Goal: Information Seeking & Learning: Learn about a topic

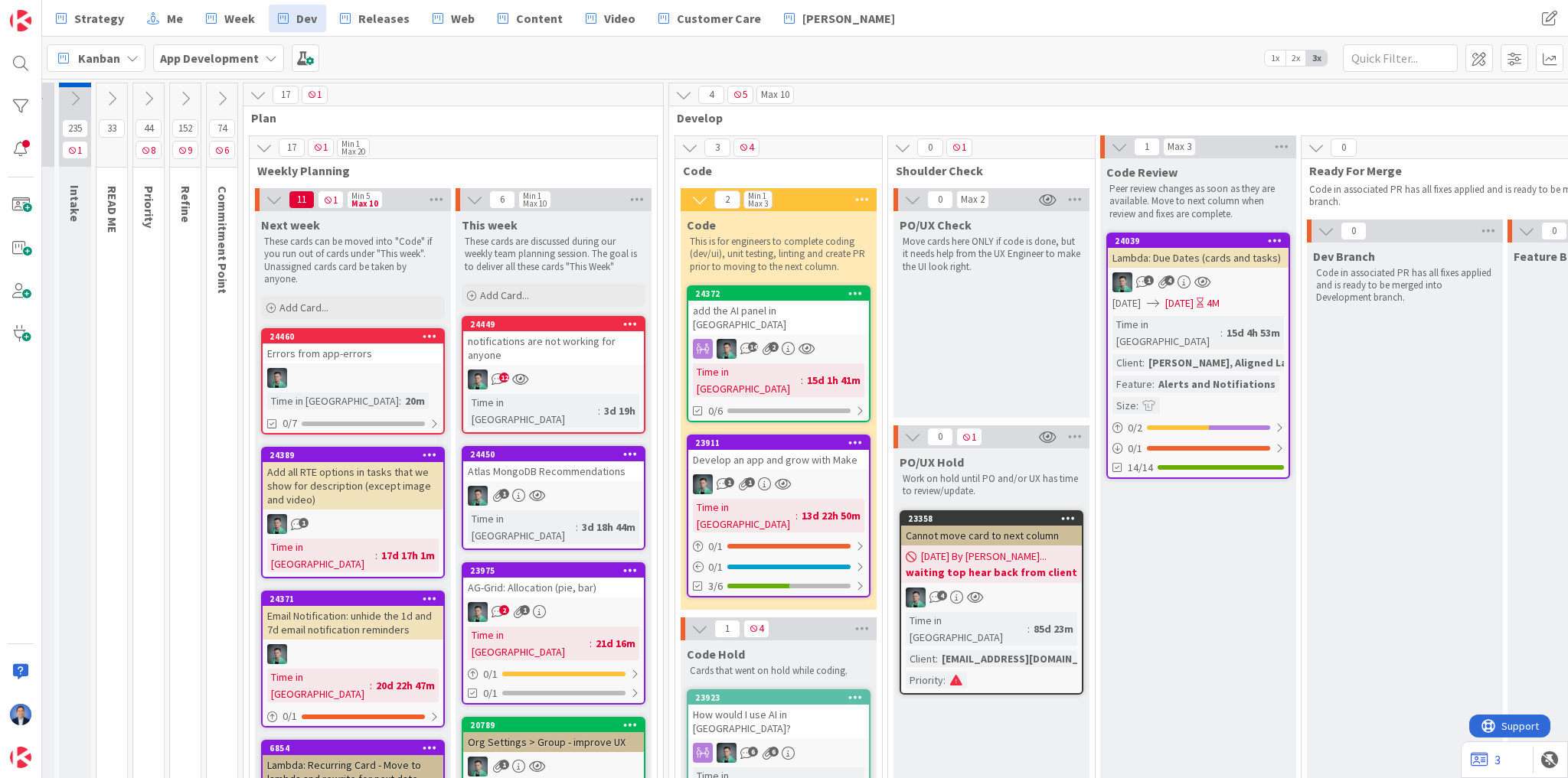
scroll to position [0, 21]
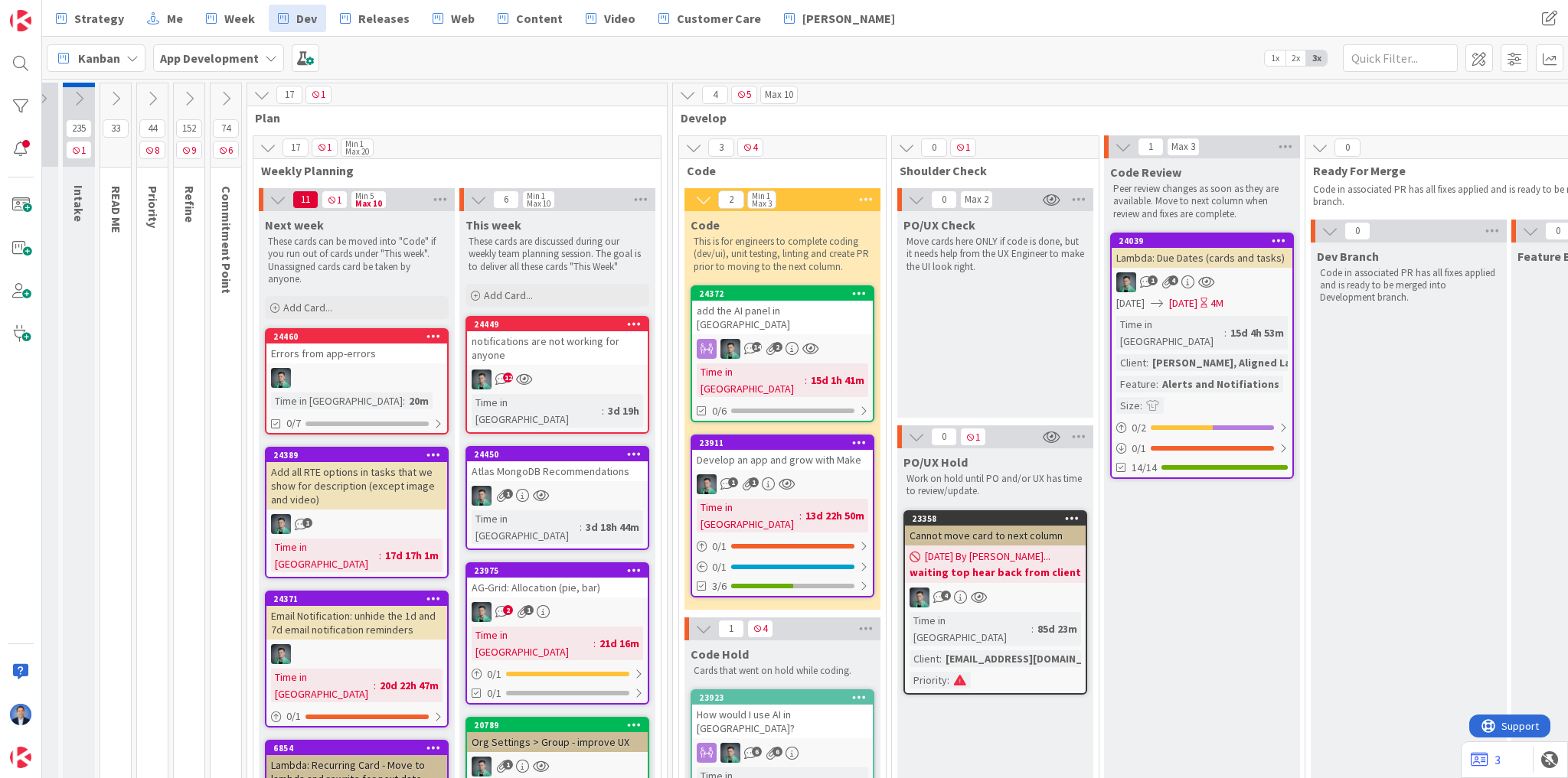
click at [1195, 266] on link "24039 Lambda: Due Dates (cards and tasks) 1 4 [DATE] [DATE] 4M Time in [GEOGRAP…" at bounding box center [1202, 356] width 184 height 246
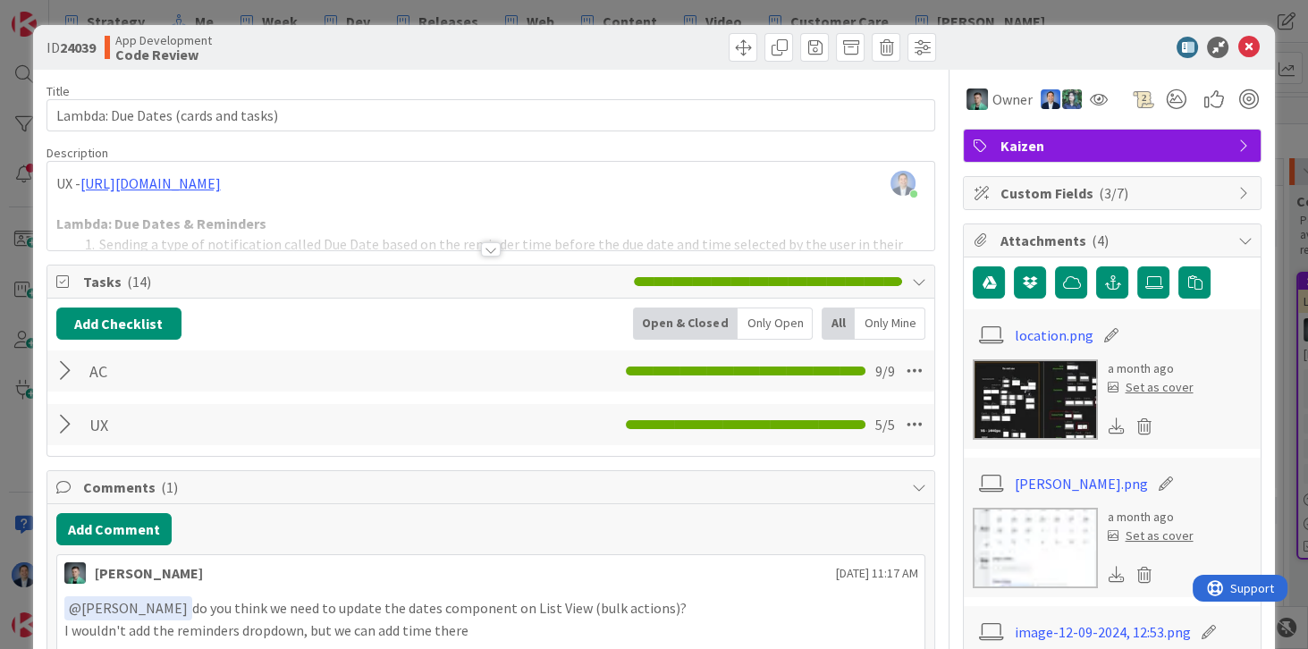
scroll to position [0, 25]
click at [206, 208] on div at bounding box center [491, 228] width 888 height 46
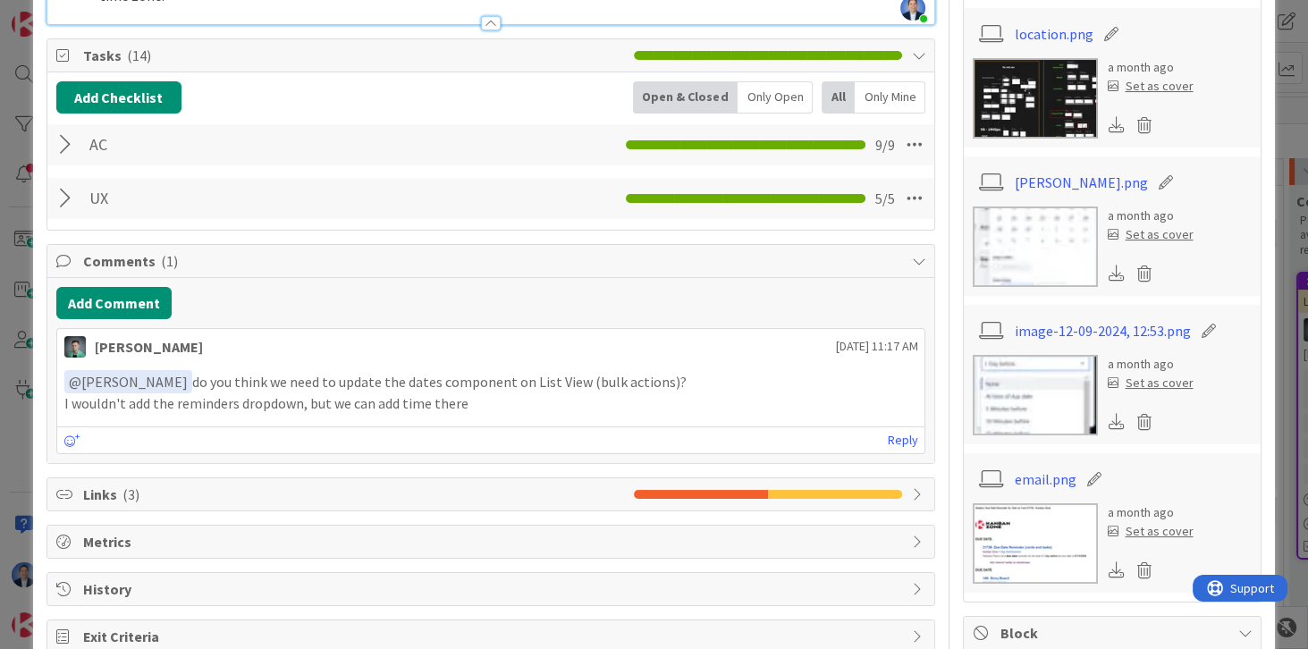
scroll to position [306, 0]
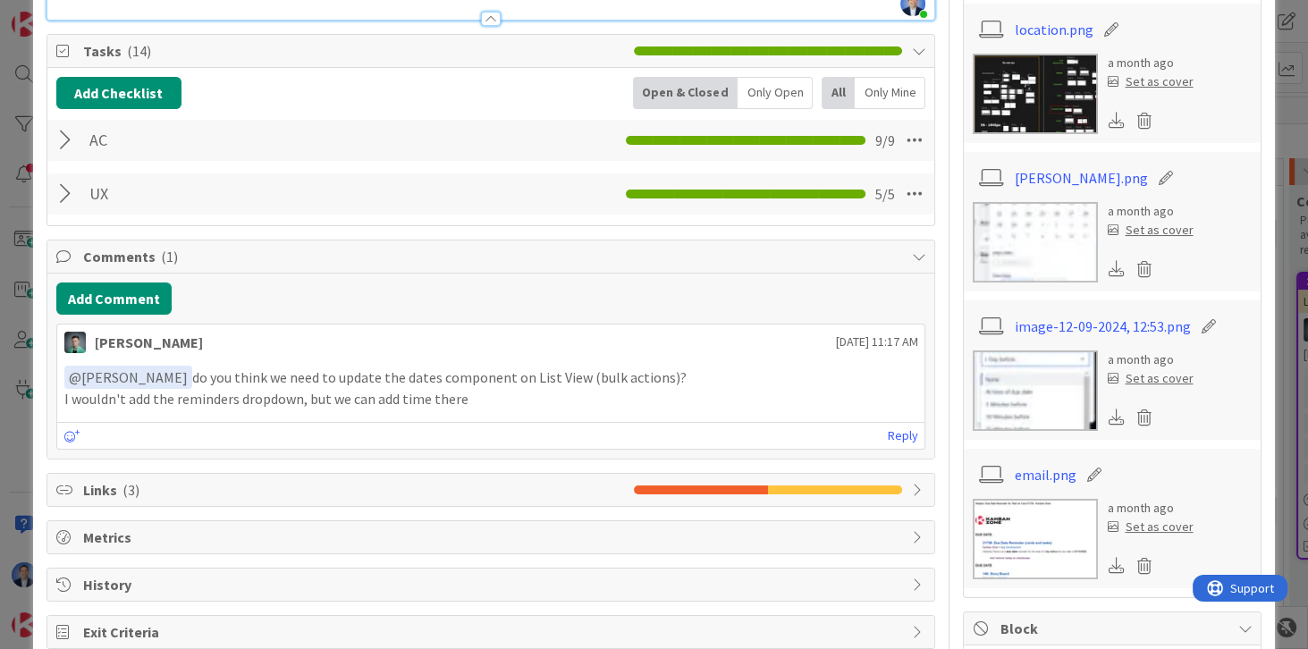
click at [68, 136] on div at bounding box center [67, 140] width 23 height 32
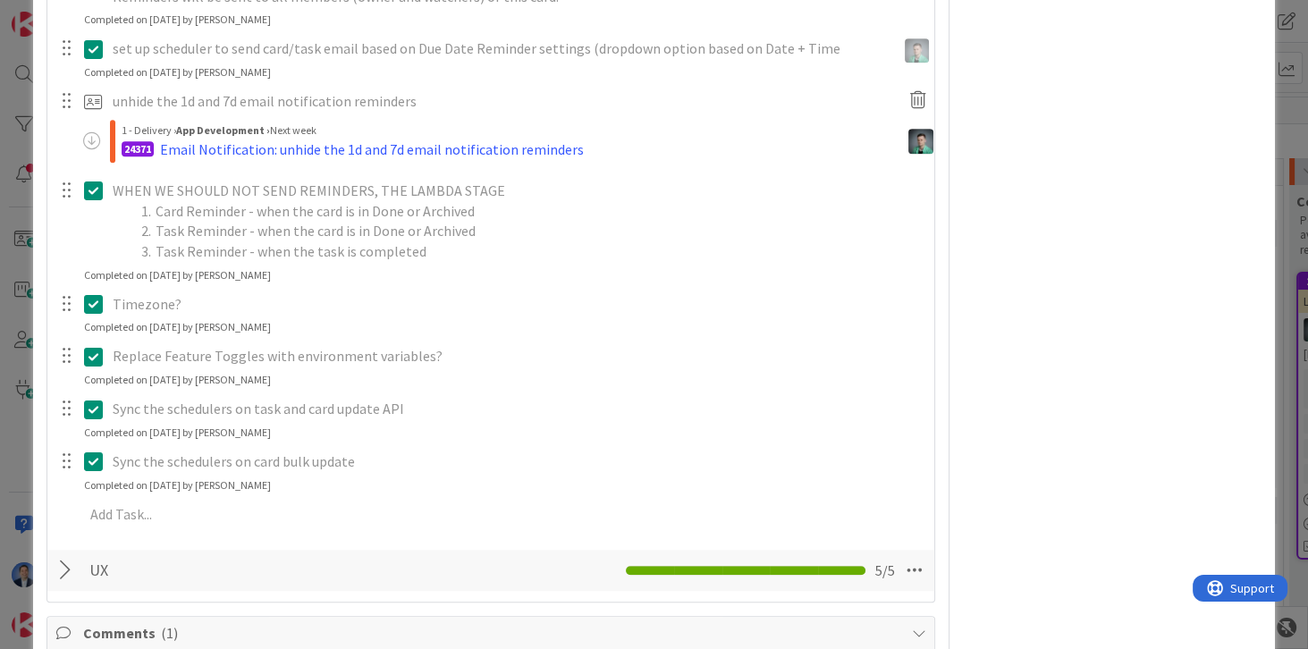
scroll to position [1941, 0]
click at [63, 562] on div at bounding box center [67, 570] width 23 height 32
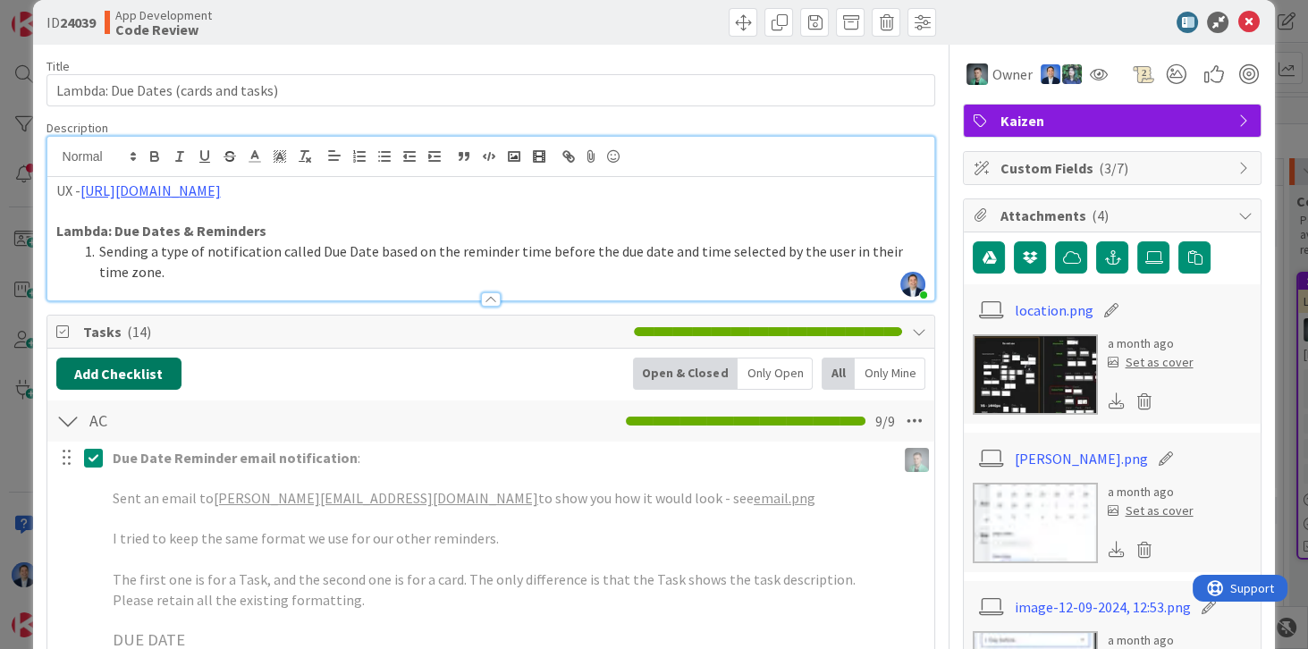
scroll to position [0, 0]
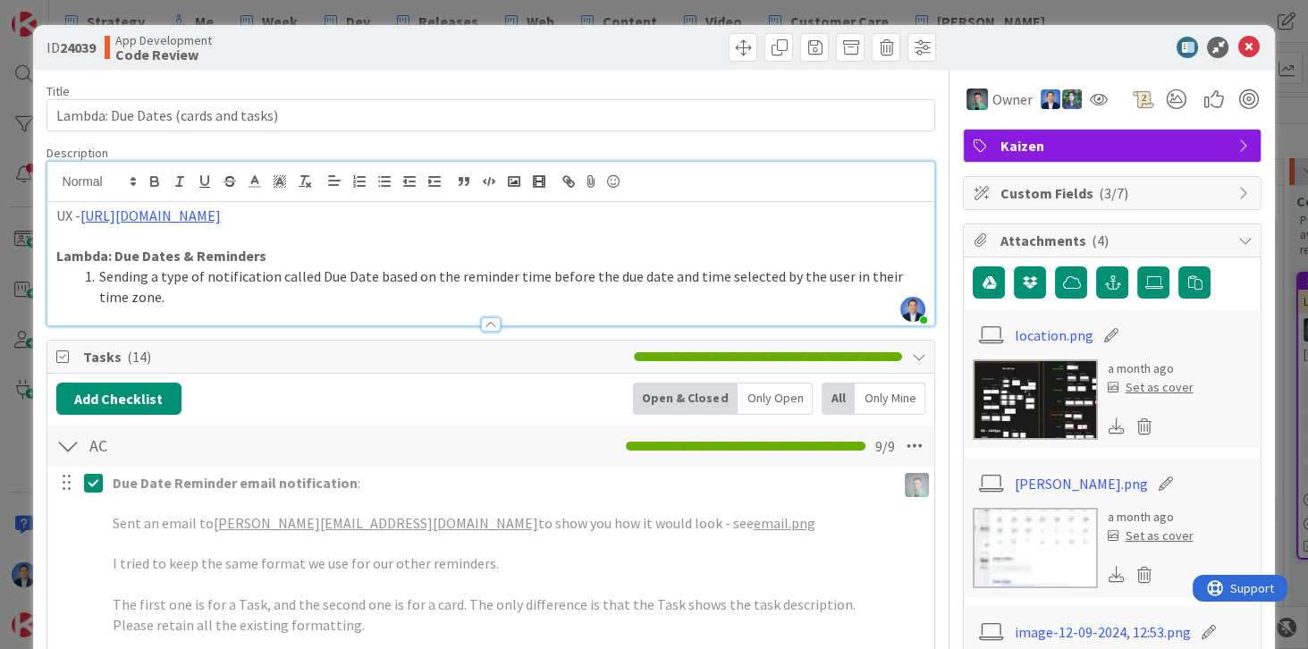
click at [61, 437] on div at bounding box center [67, 446] width 23 height 32
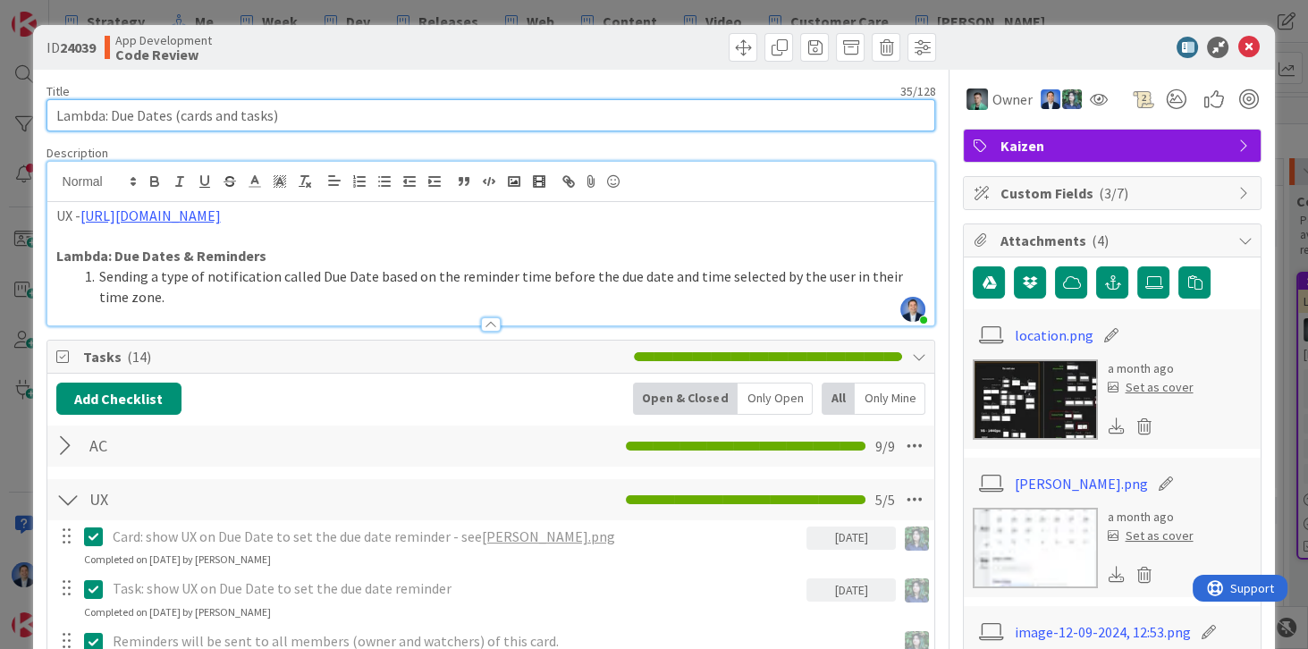
click at [117, 115] on input "Lambda: Due Dates (cards and tasks)" at bounding box center [492, 115] width 890 height 32
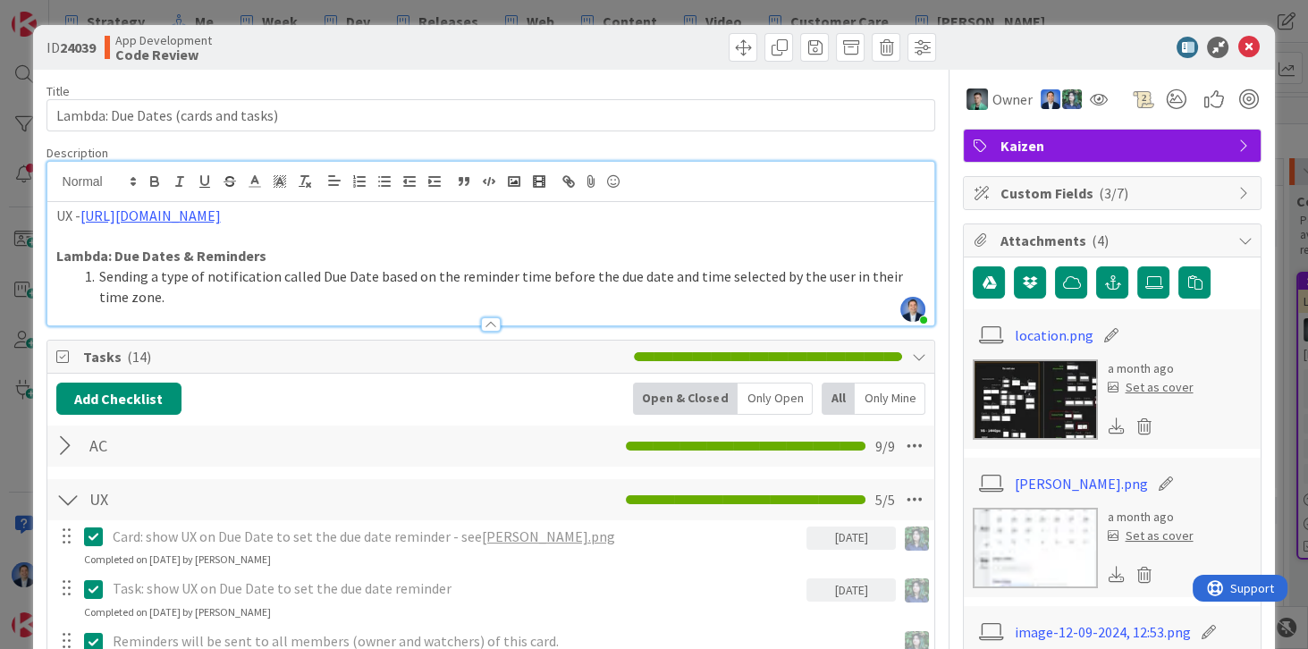
click at [120, 266] on li "Sending a type of notification called Due Date based on the reminder time befor…" at bounding box center [502, 286] width 849 height 40
click at [65, 494] on div at bounding box center [67, 500] width 23 height 32
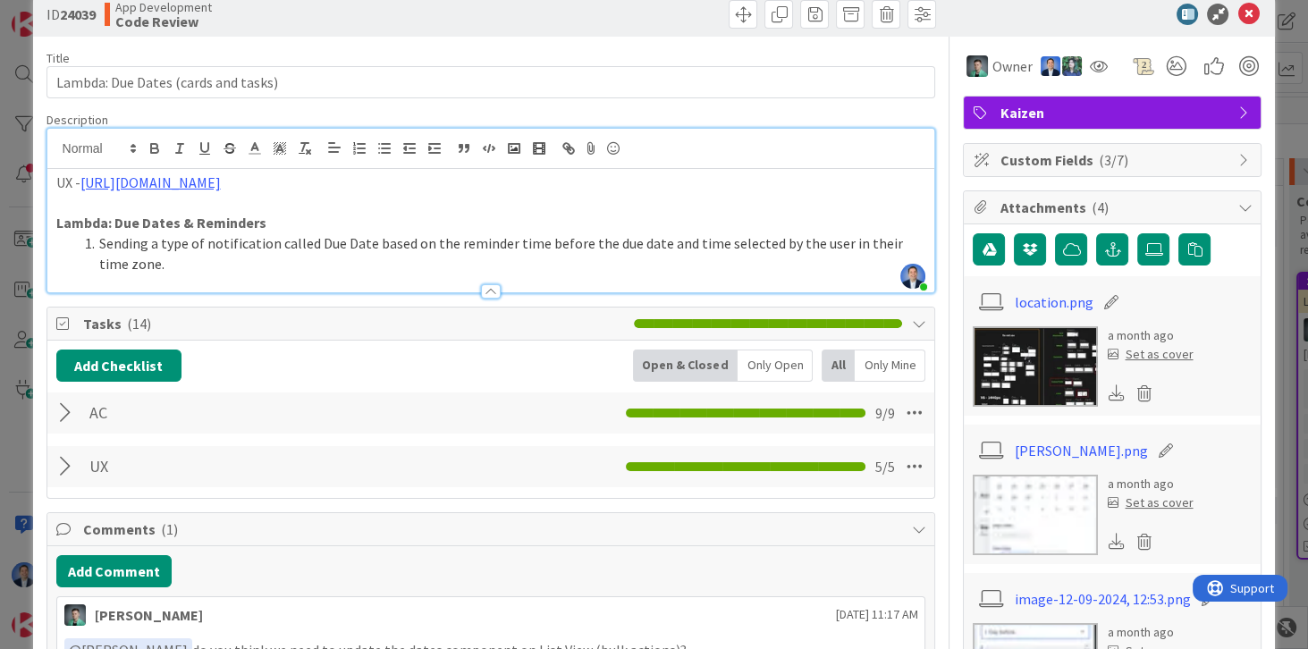
scroll to position [358, 0]
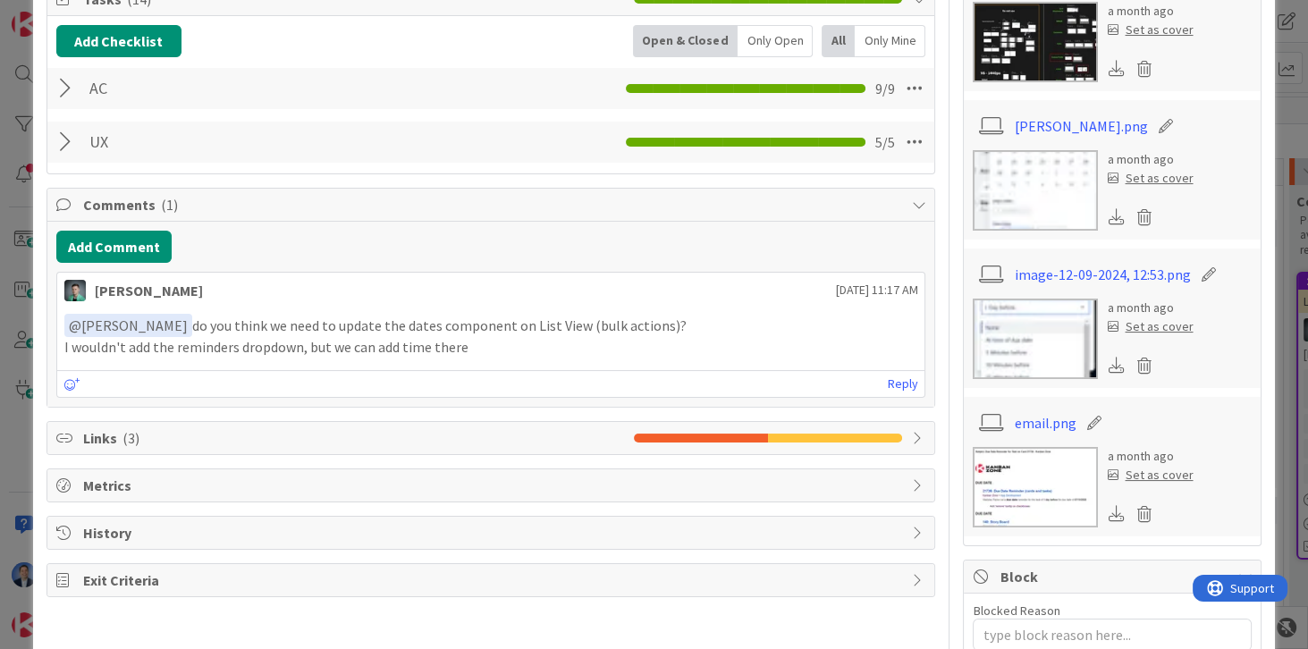
click at [1017, 188] on img at bounding box center [1035, 190] width 125 height 80
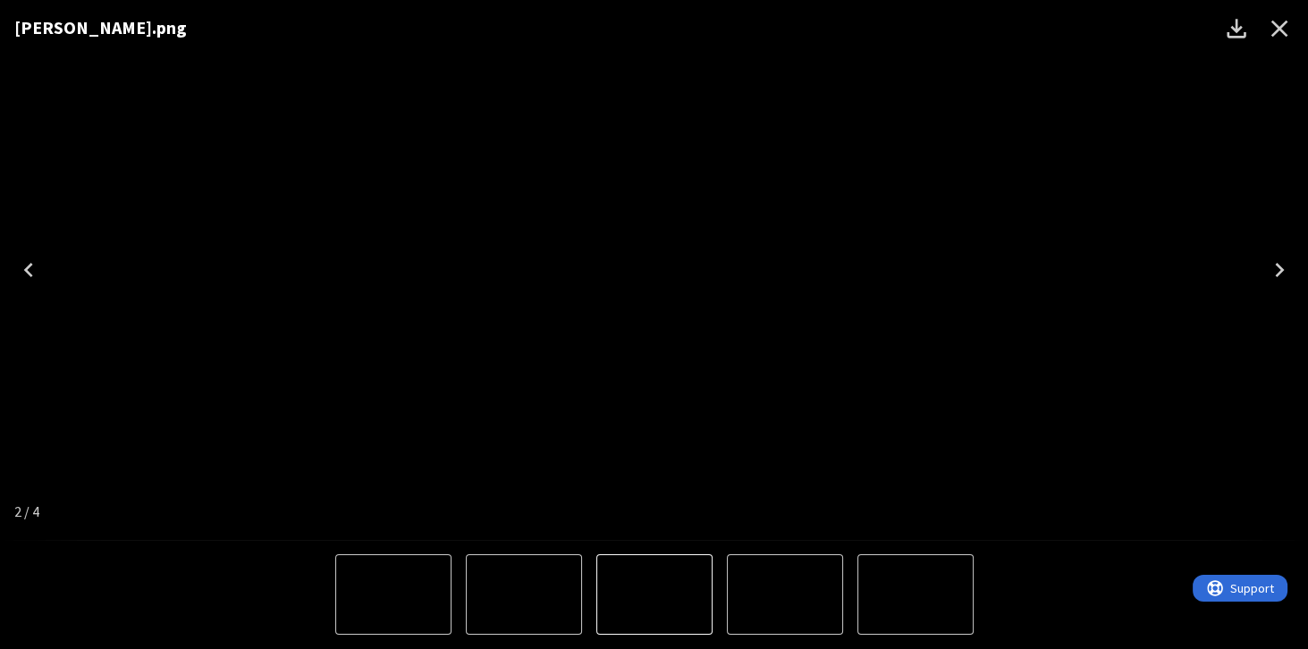
click at [1281, 31] on icon "Close" at bounding box center [1280, 29] width 17 height 17
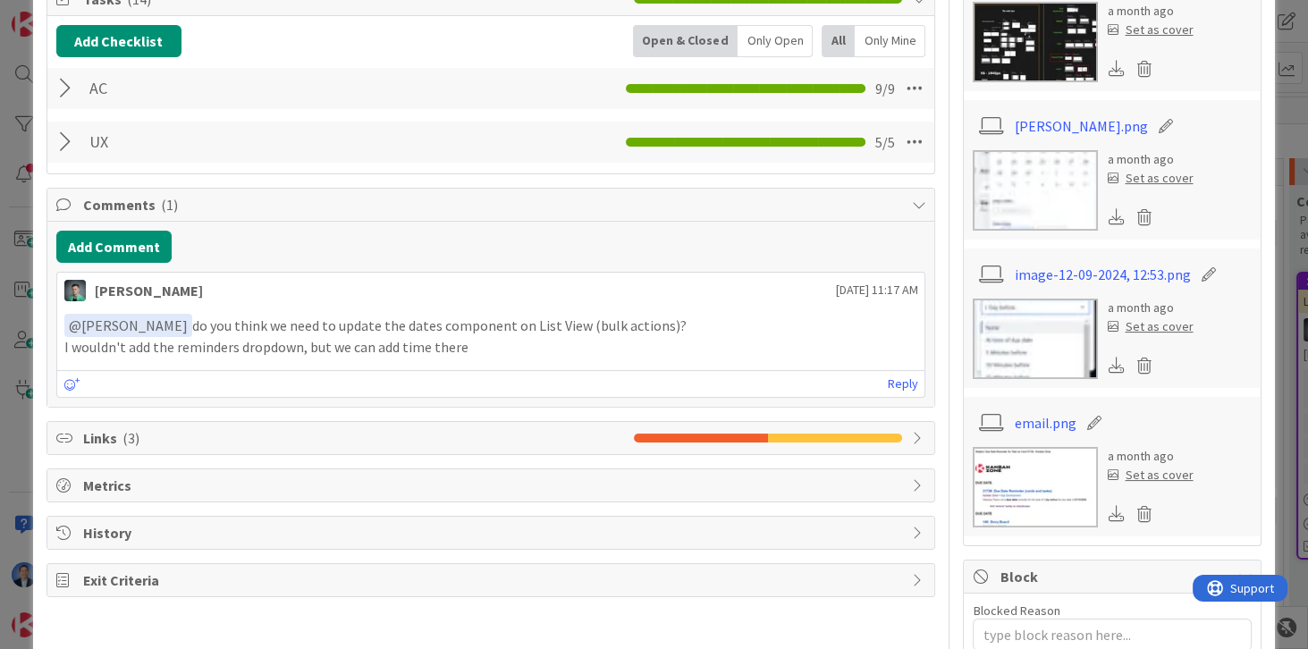
type textarea "x"
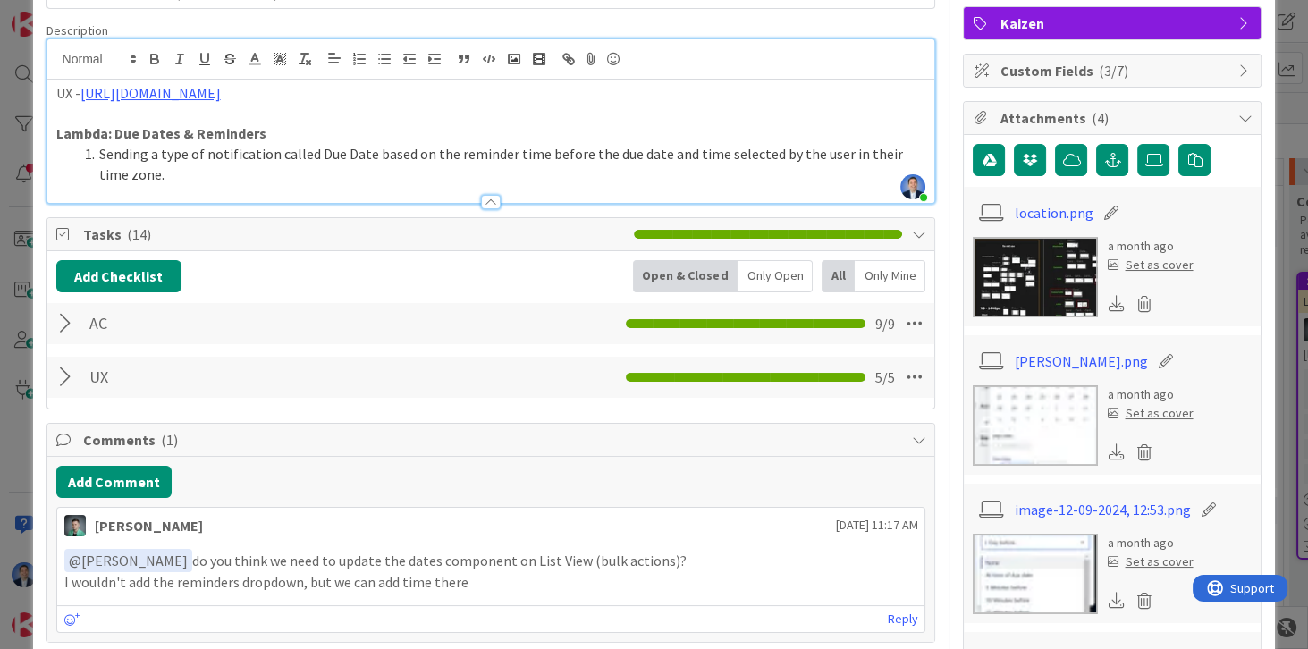
scroll to position [0, 0]
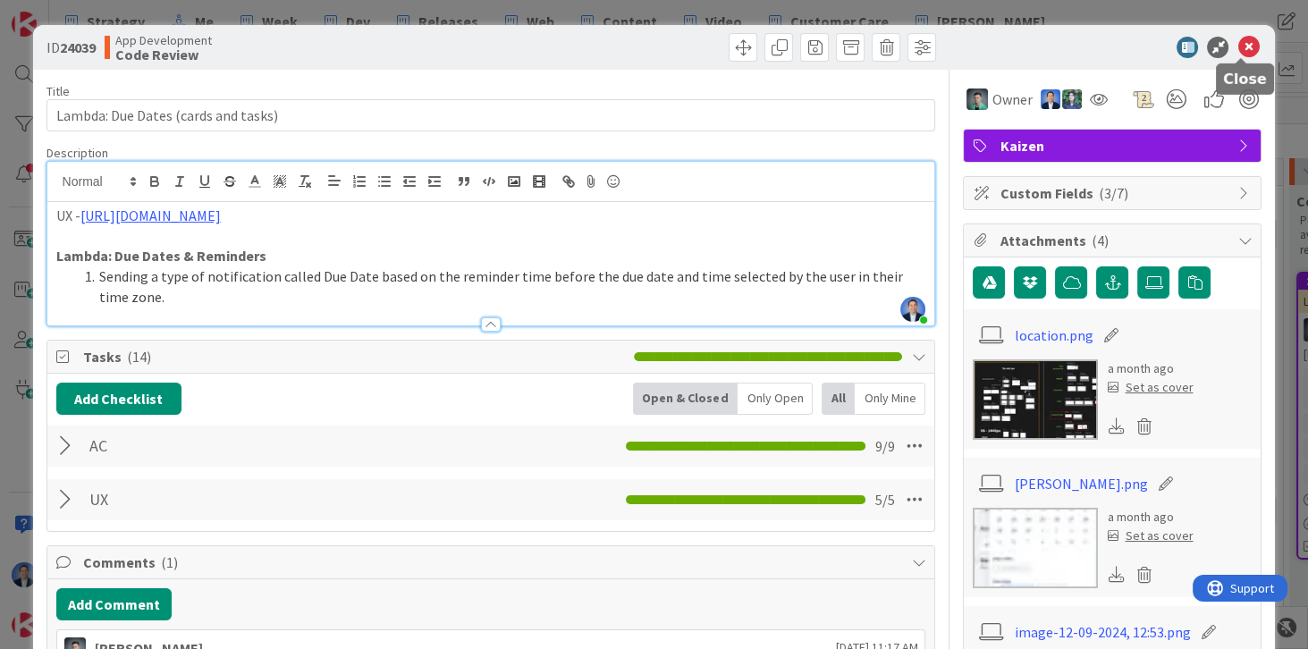
click at [1239, 52] on icon at bounding box center [1248, 47] width 21 height 21
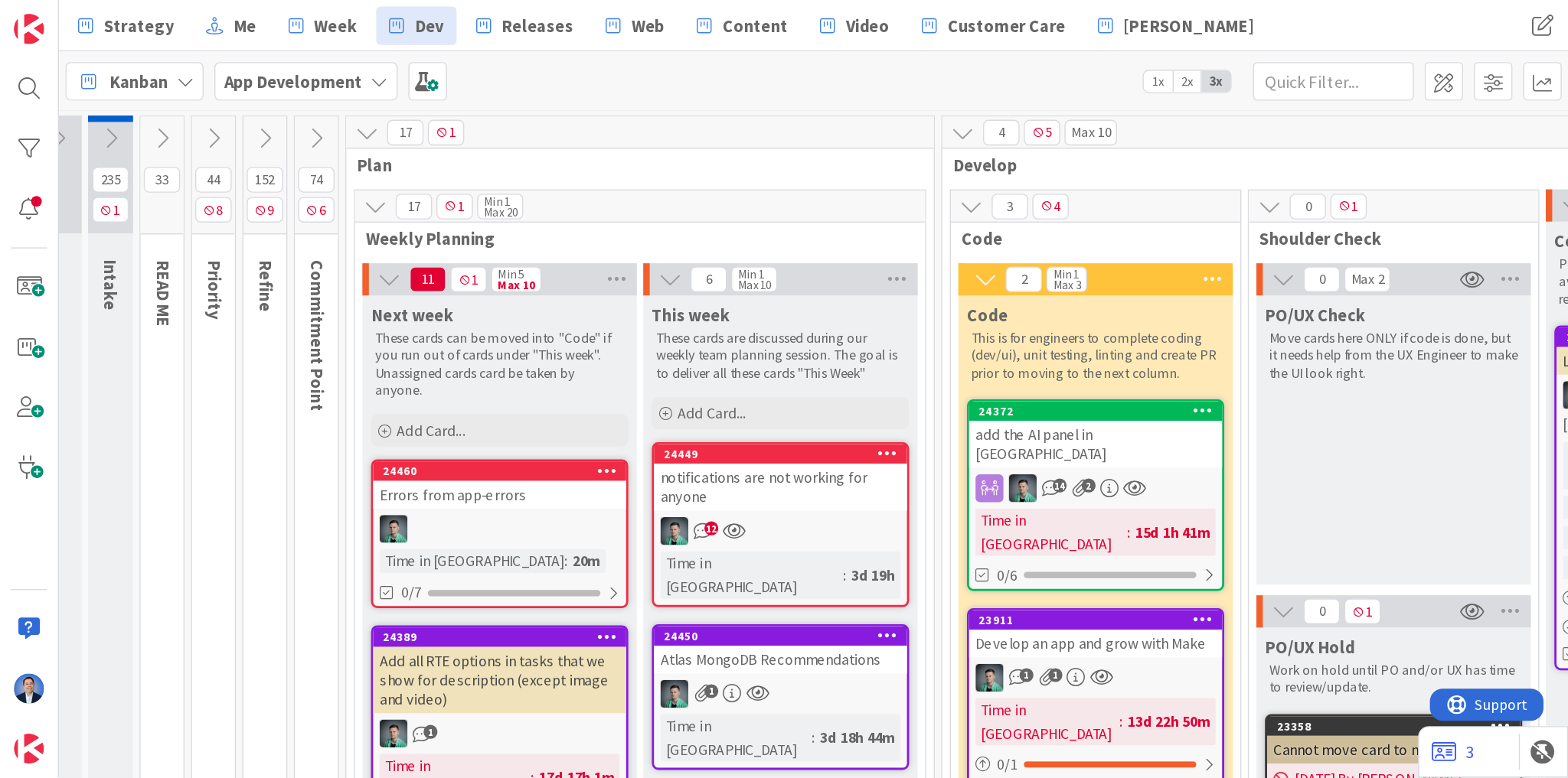
scroll to position [0, 21]
